Goal: Contribute content

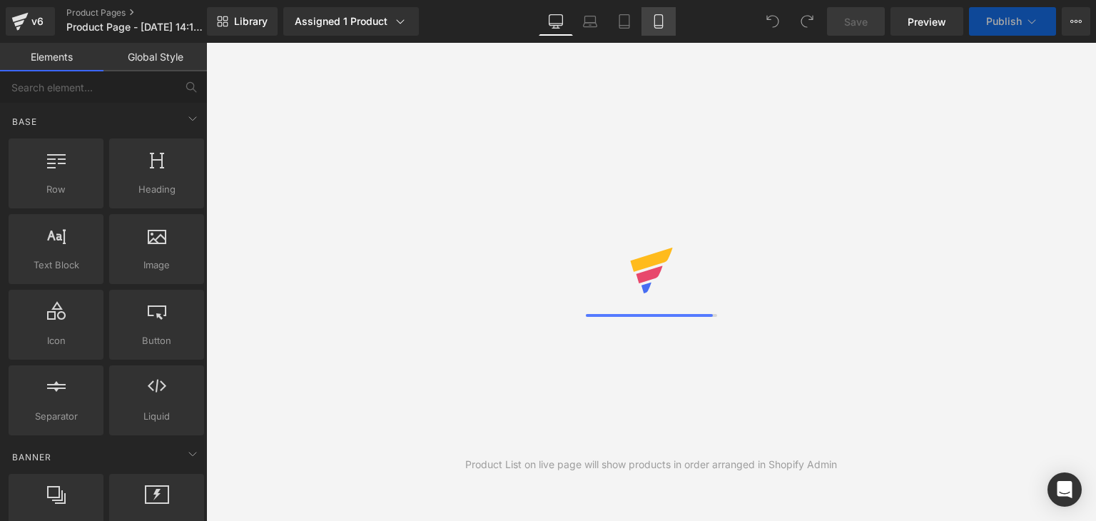
drag, startPoint x: 0, startPoint y: 0, endPoint x: 659, endPoint y: 20, distance: 659.6
click at [659, 20] on icon at bounding box center [658, 21] width 14 height 14
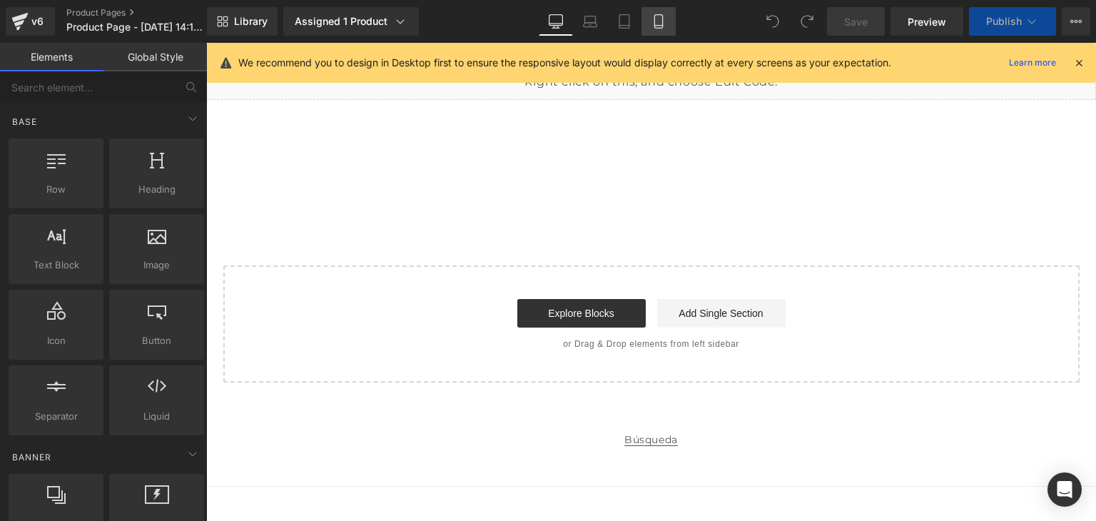
click at [658, 26] on icon at bounding box center [658, 21] width 14 height 14
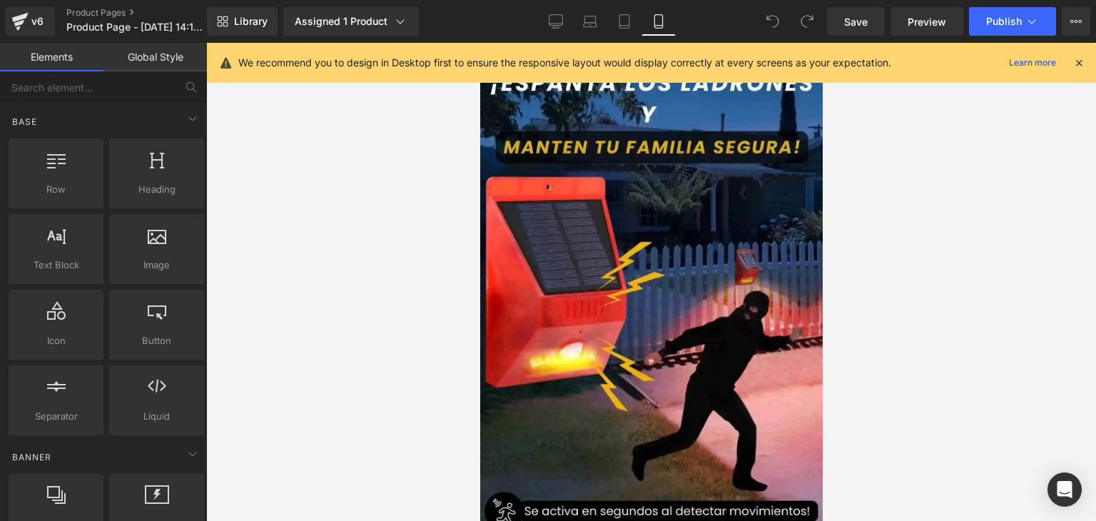
click at [1080, 56] on icon at bounding box center [1078, 62] width 13 height 13
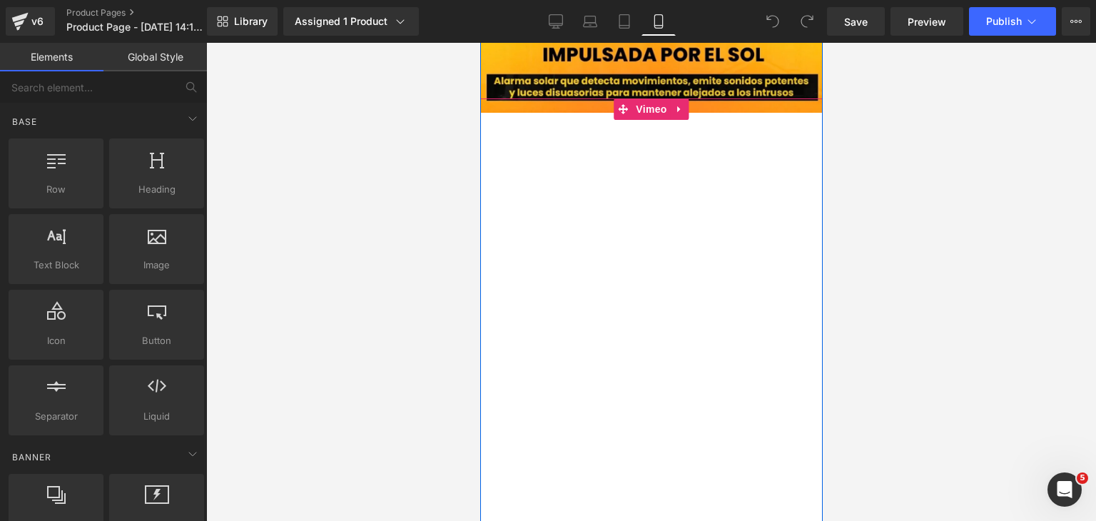
scroll to position [1570, 0]
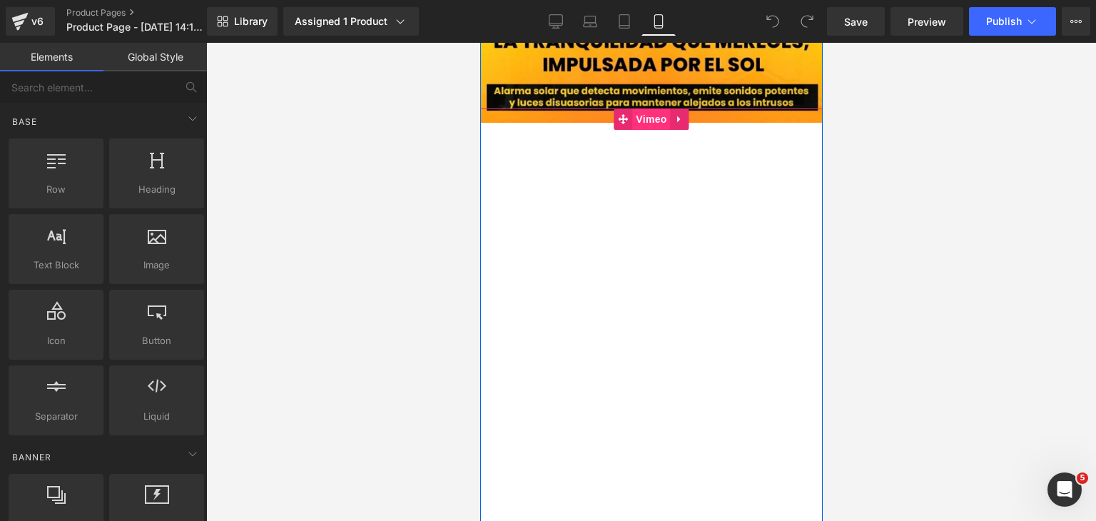
click at [651, 123] on span "Vimeo" at bounding box center [650, 118] width 38 height 21
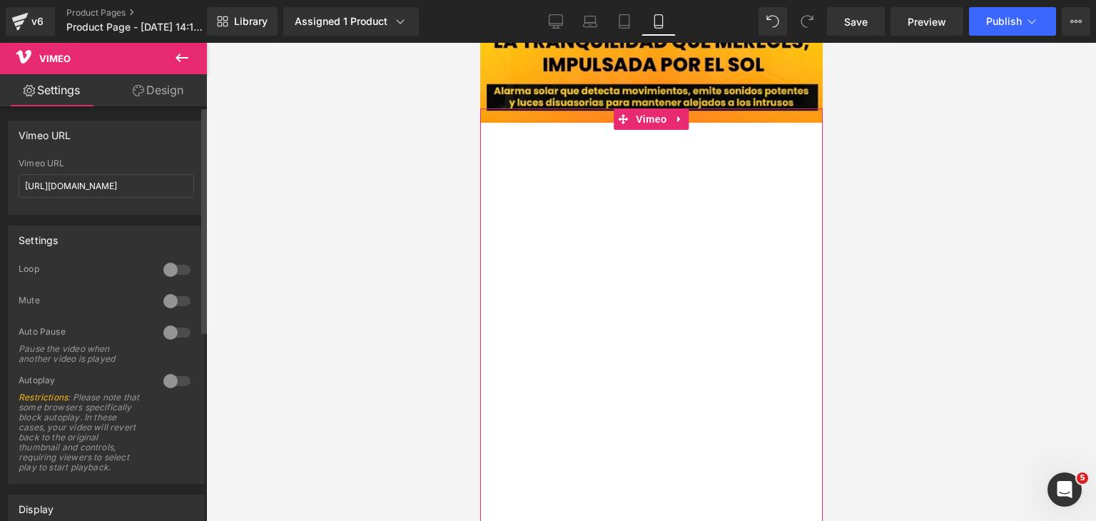
click at [173, 382] on div at bounding box center [177, 381] width 34 height 23
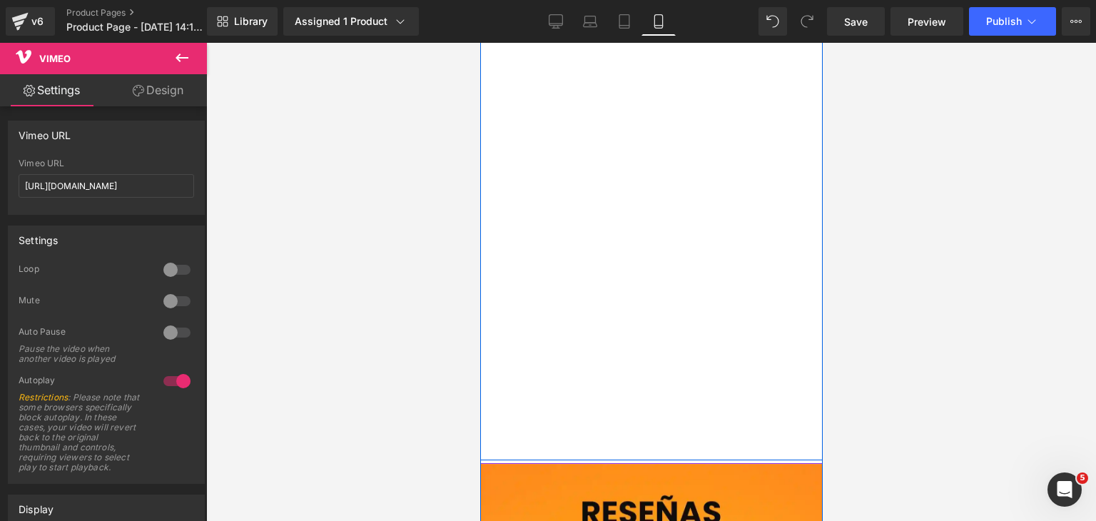
scroll to position [1855, 0]
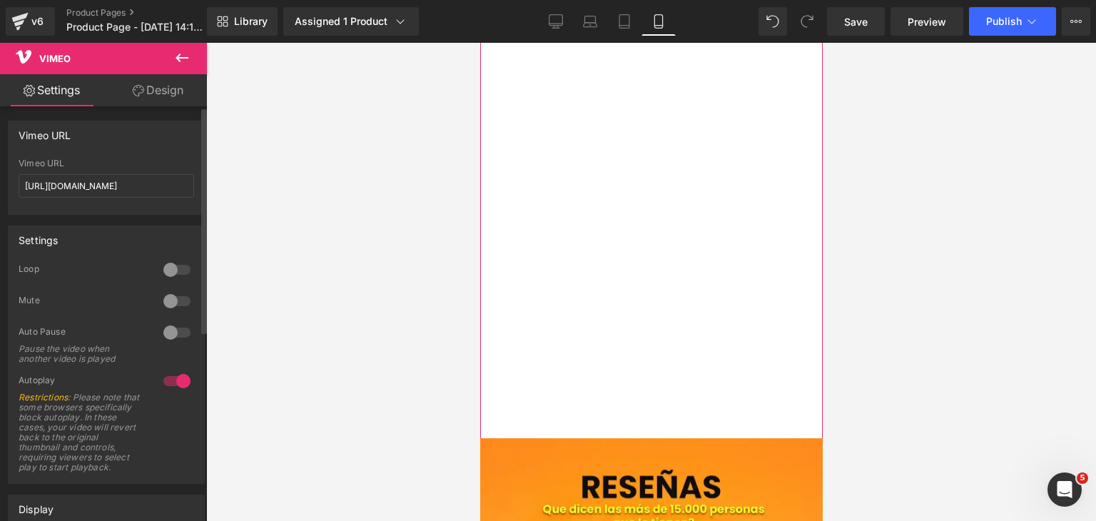
click at [176, 305] on div at bounding box center [177, 301] width 34 height 23
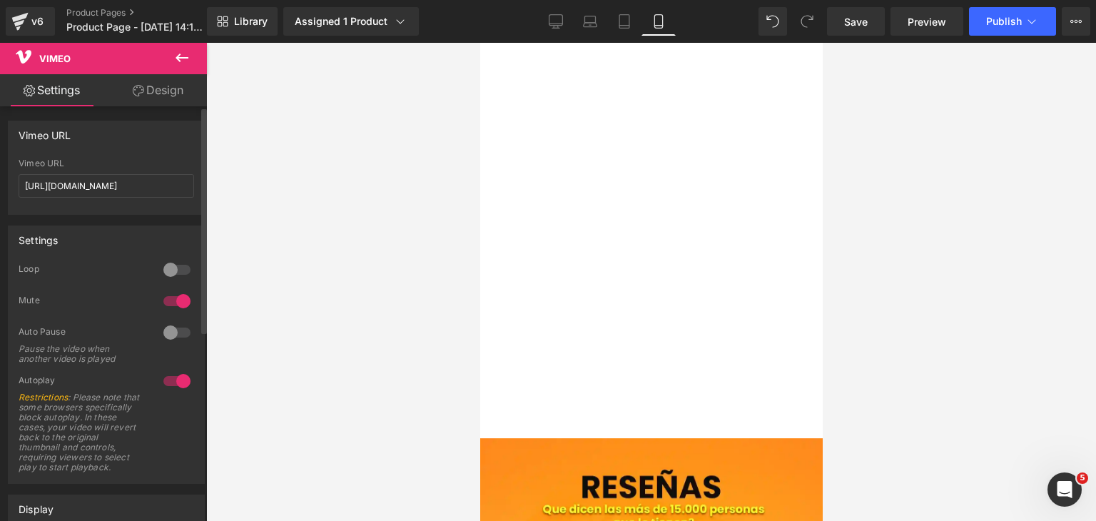
click at [166, 298] on div at bounding box center [177, 301] width 34 height 23
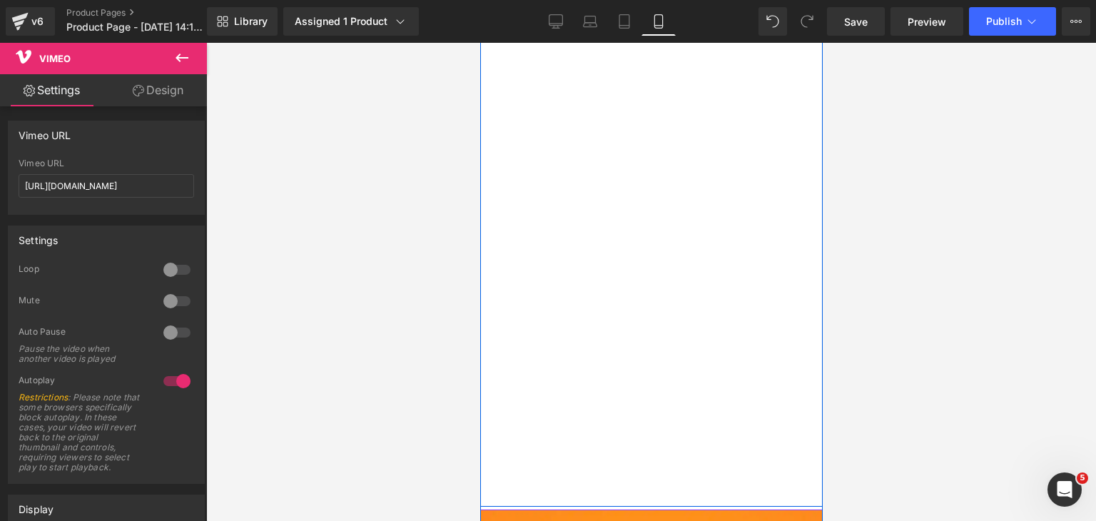
scroll to position [1712, 0]
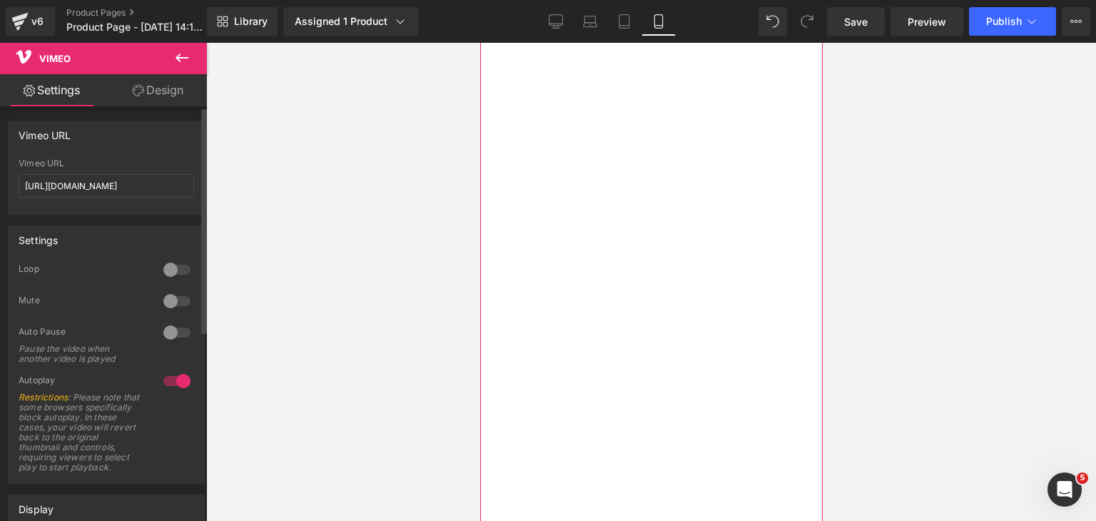
click at [173, 306] on div at bounding box center [177, 301] width 34 height 23
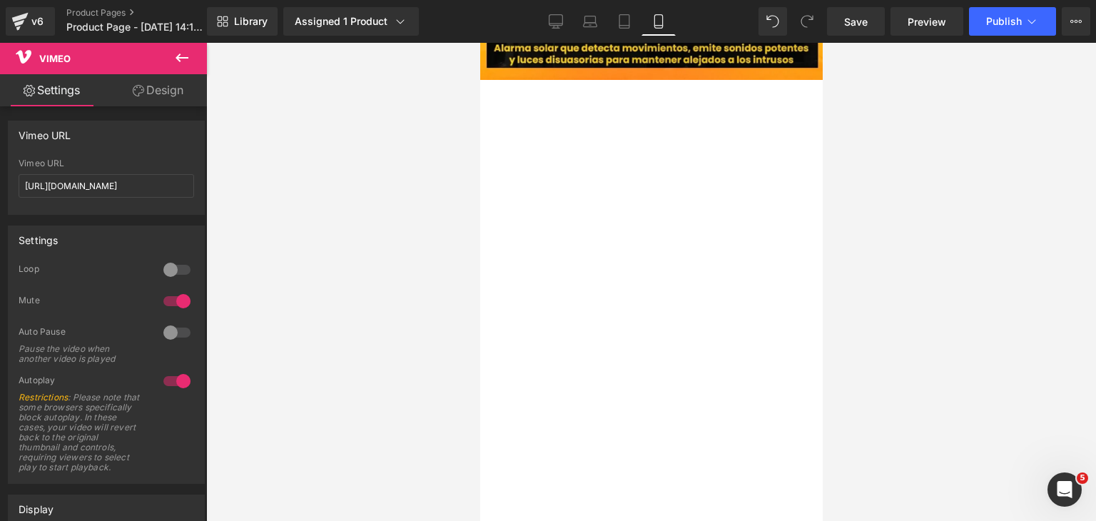
scroll to position [1570, 0]
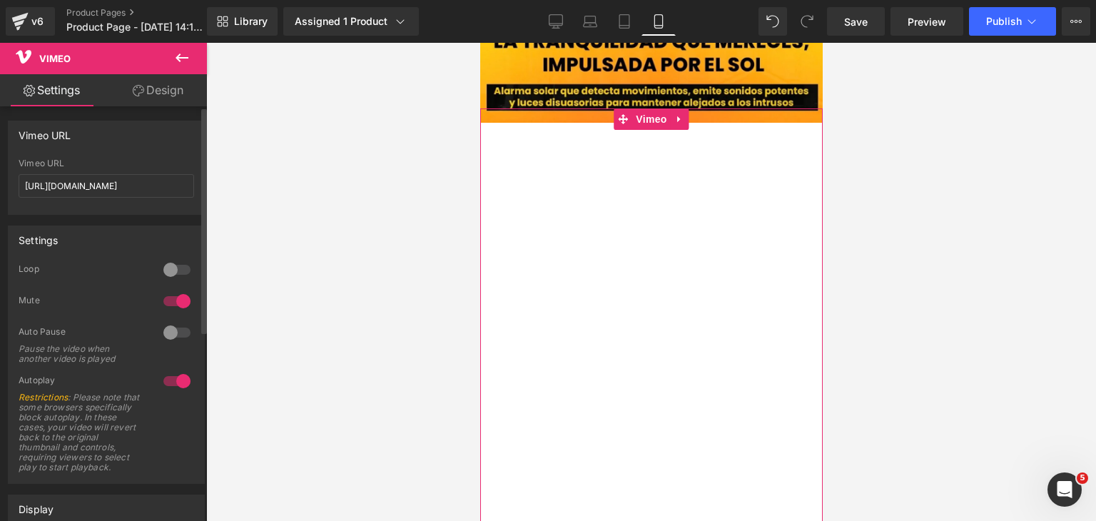
click at [164, 298] on div at bounding box center [177, 301] width 34 height 23
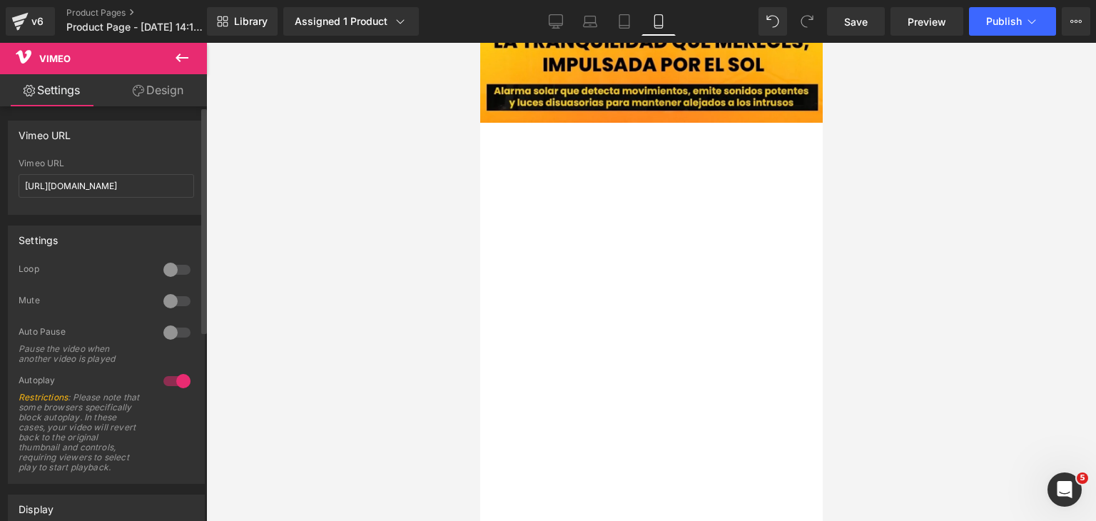
click at [177, 267] on div at bounding box center [177, 269] width 34 height 23
click at [168, 270] on div at bounding box center [177, 269] width 34 height 23
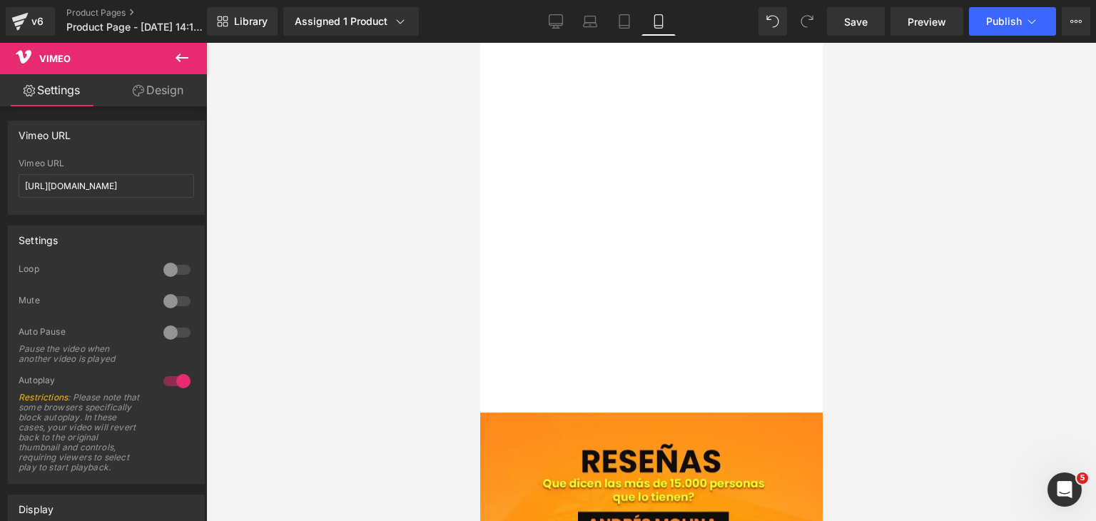
scroll to position [1926, 0]
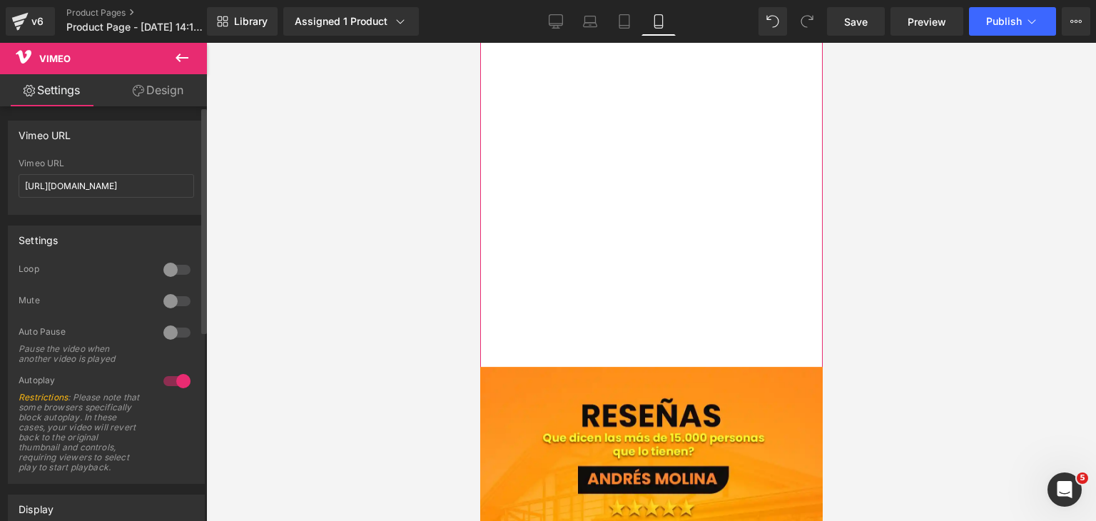
click at [177, 266] on div at bounding box center [177, 269] width 34 height 23
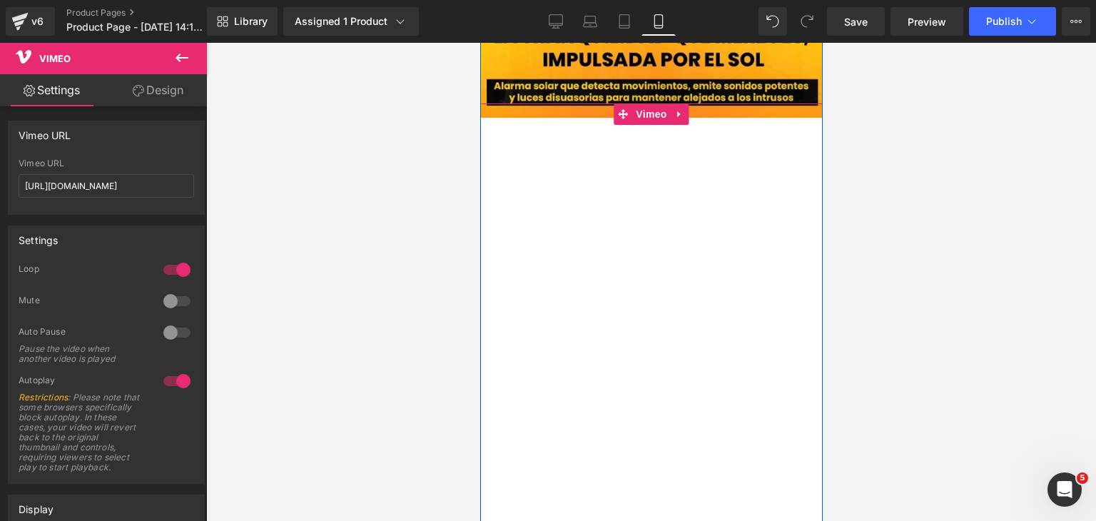
scroll to position [1570, 0]
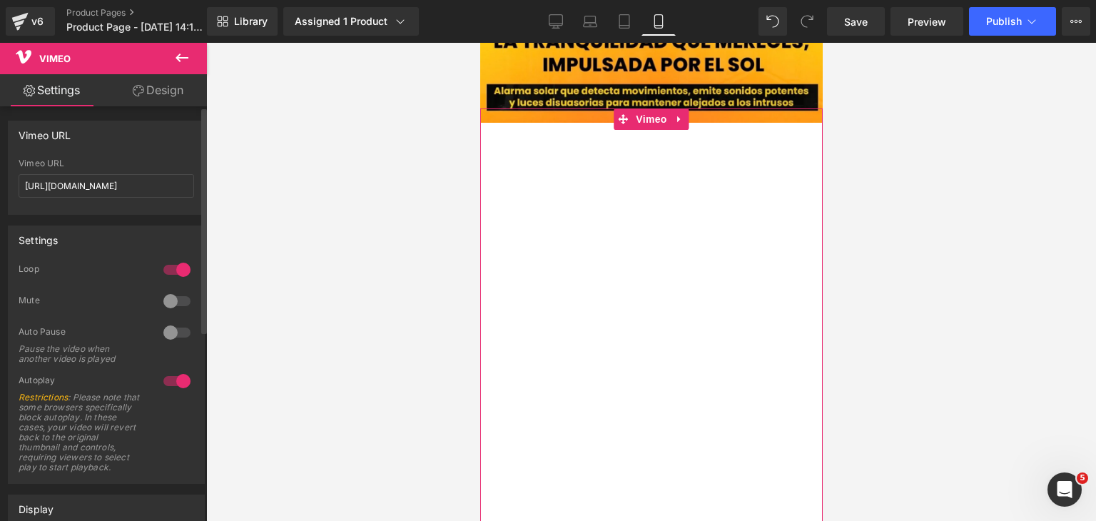
click at [171, 269] on div at bounding box center [177, 269] width 34 height 23
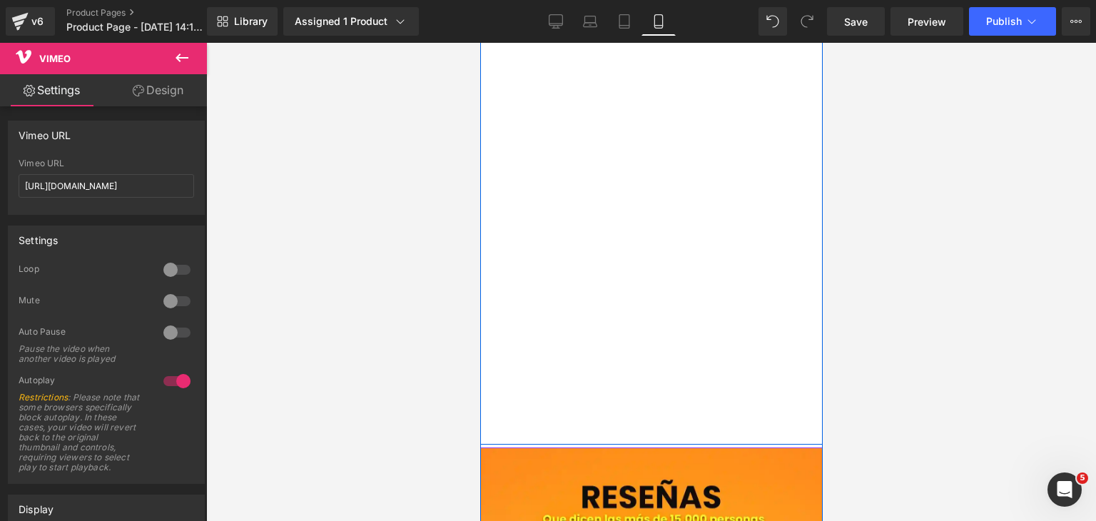
scroll to position [1855, 0]
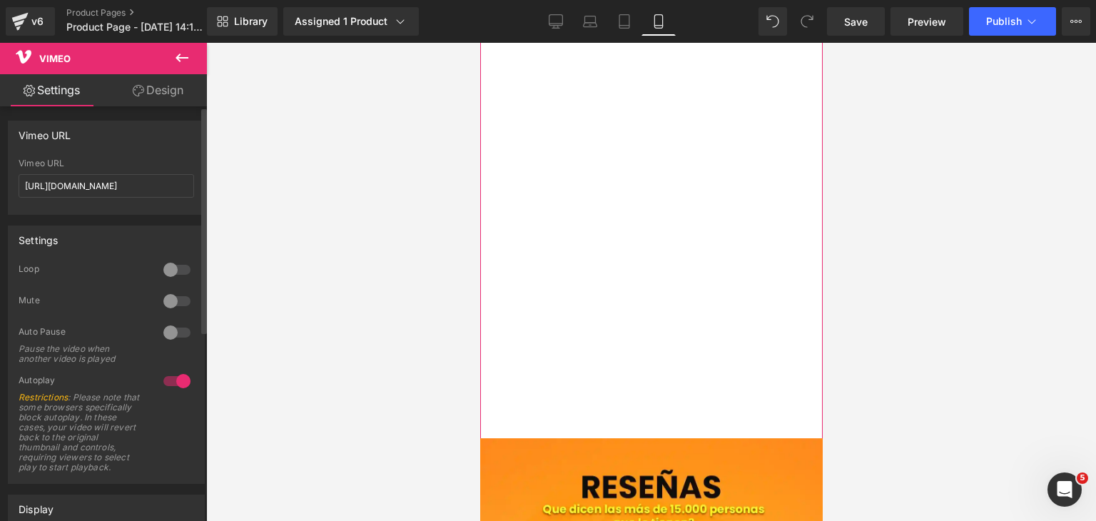
click at [181, 306] on div at bounding box center [177, 301] width 34 height 23
click at [174, 271] on div at bounding box center [177, 269] width 34 height 23
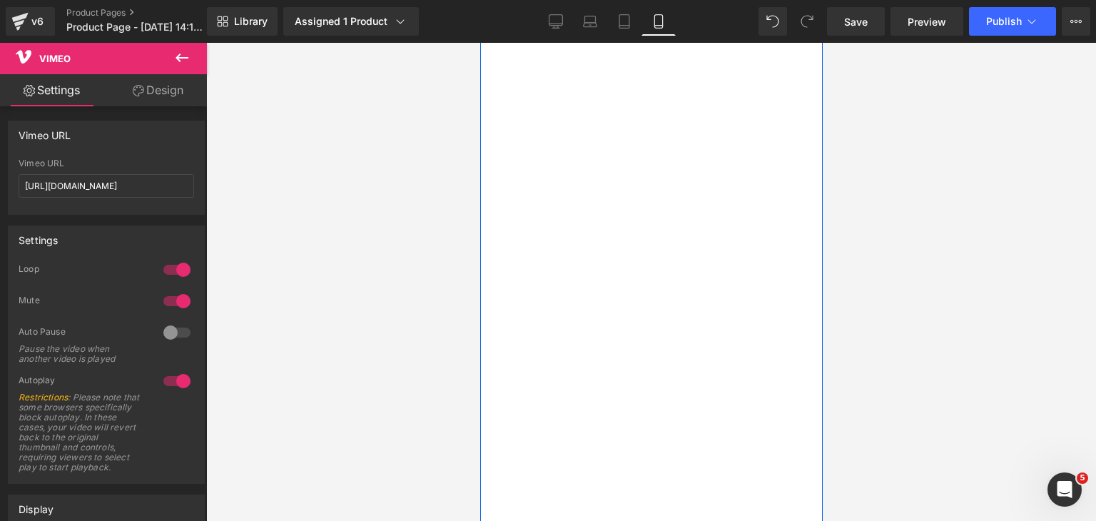
scroll to position [1712, 0]
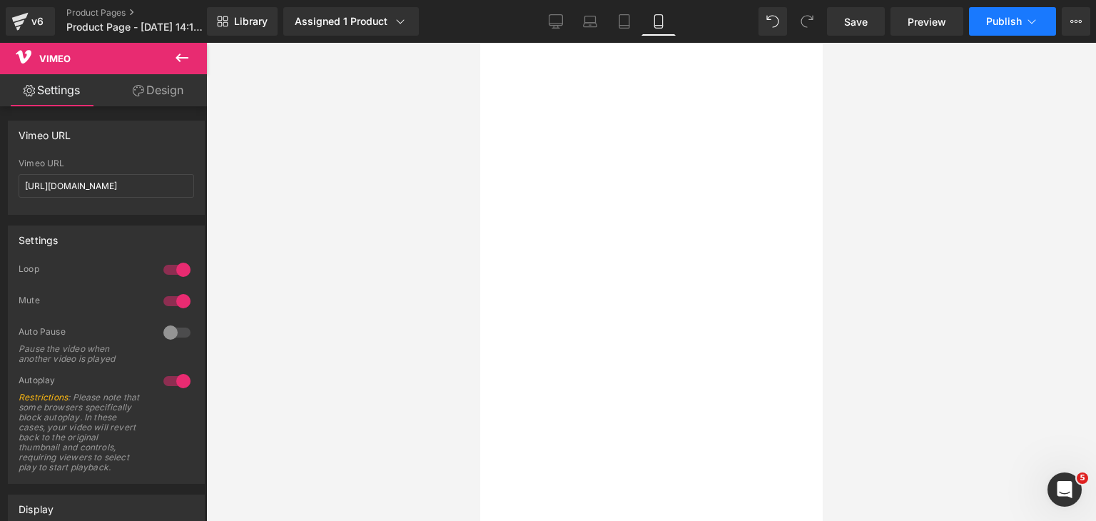
click at [992, 26] on span "Publish" at bounding box center [1004, 21] width 36 height 11
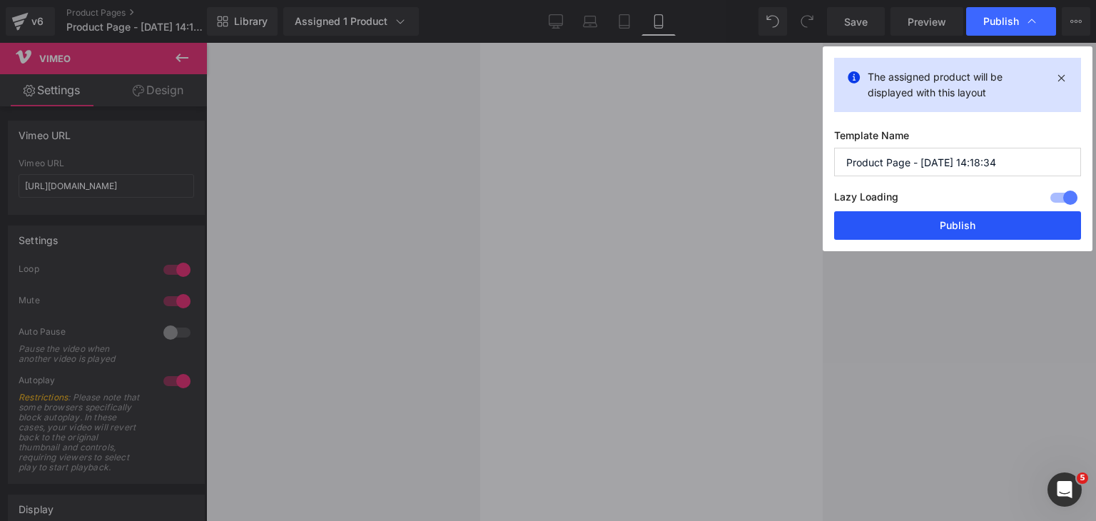
click at [960, 220] on button "Publish" at bounding box center [957, 225] width 247 height 29
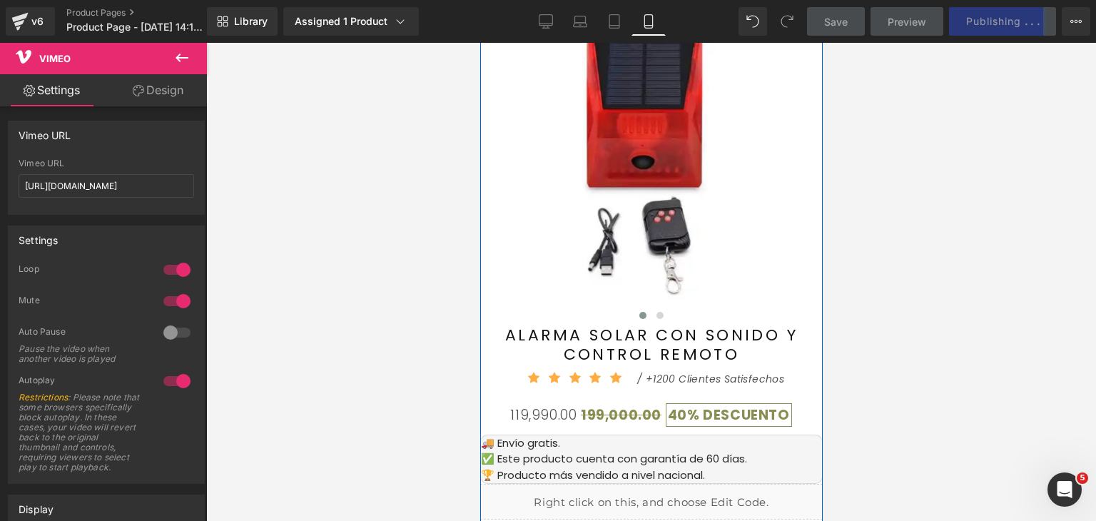
scroll to position [714, 0]
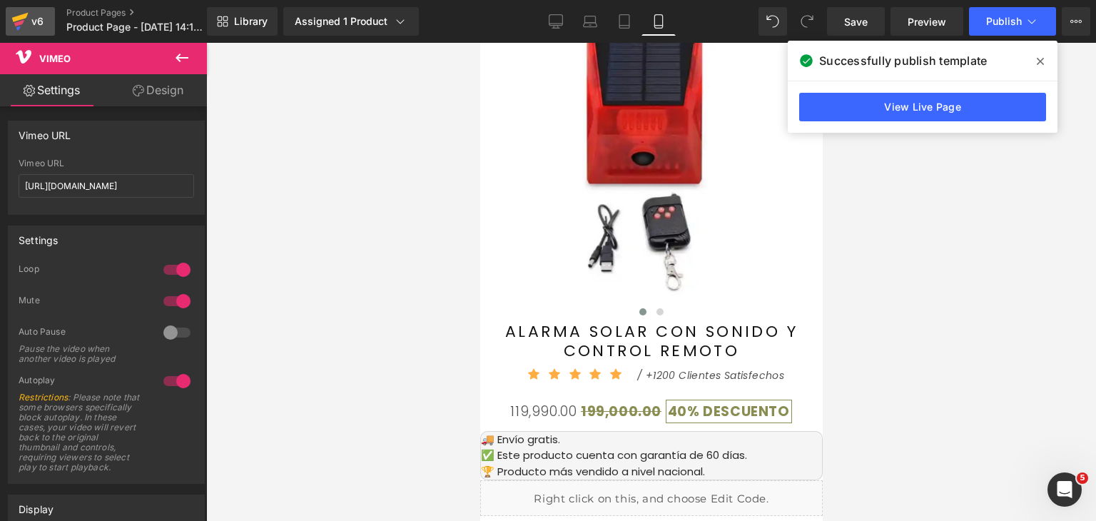
click at [46, 24] on link "v6" at bounding box center [30, 21] width 49 height 29
